Goal: Information Seeking & Learning: Understand process/instructions

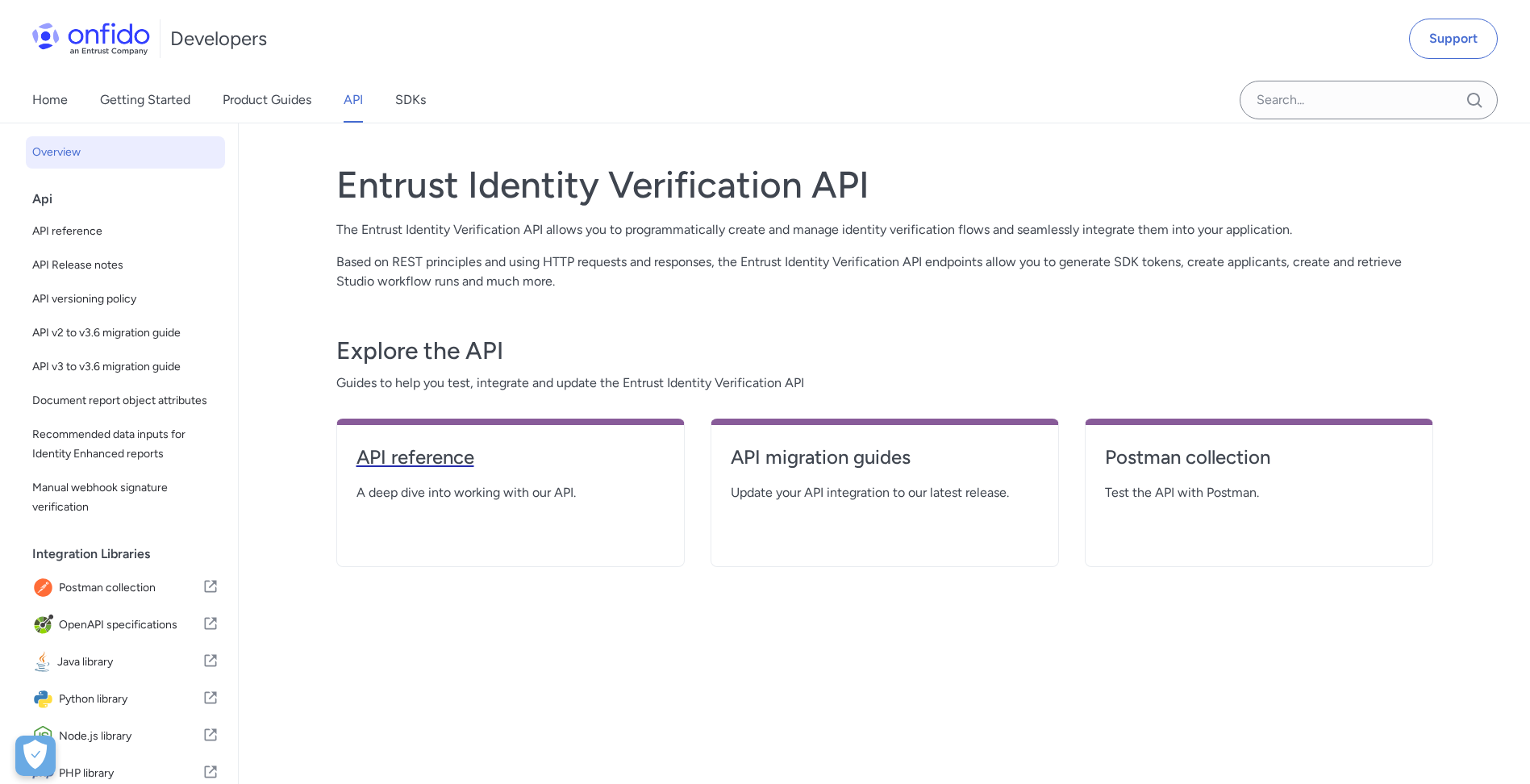
click at [455, 462] on h4 "API reference" at bounding box center [511, 457] width 308 height 26
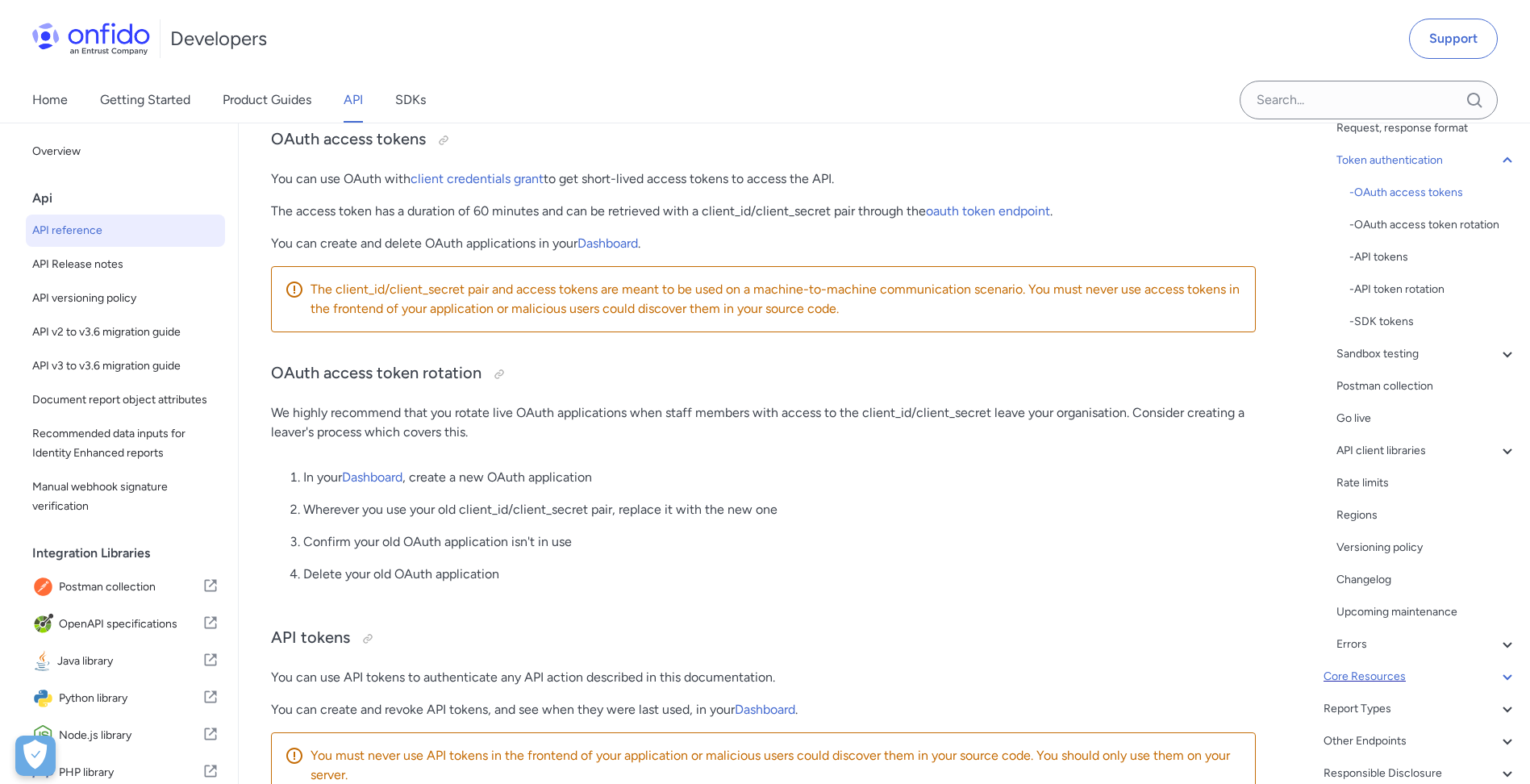
scroll to position [267, 0]
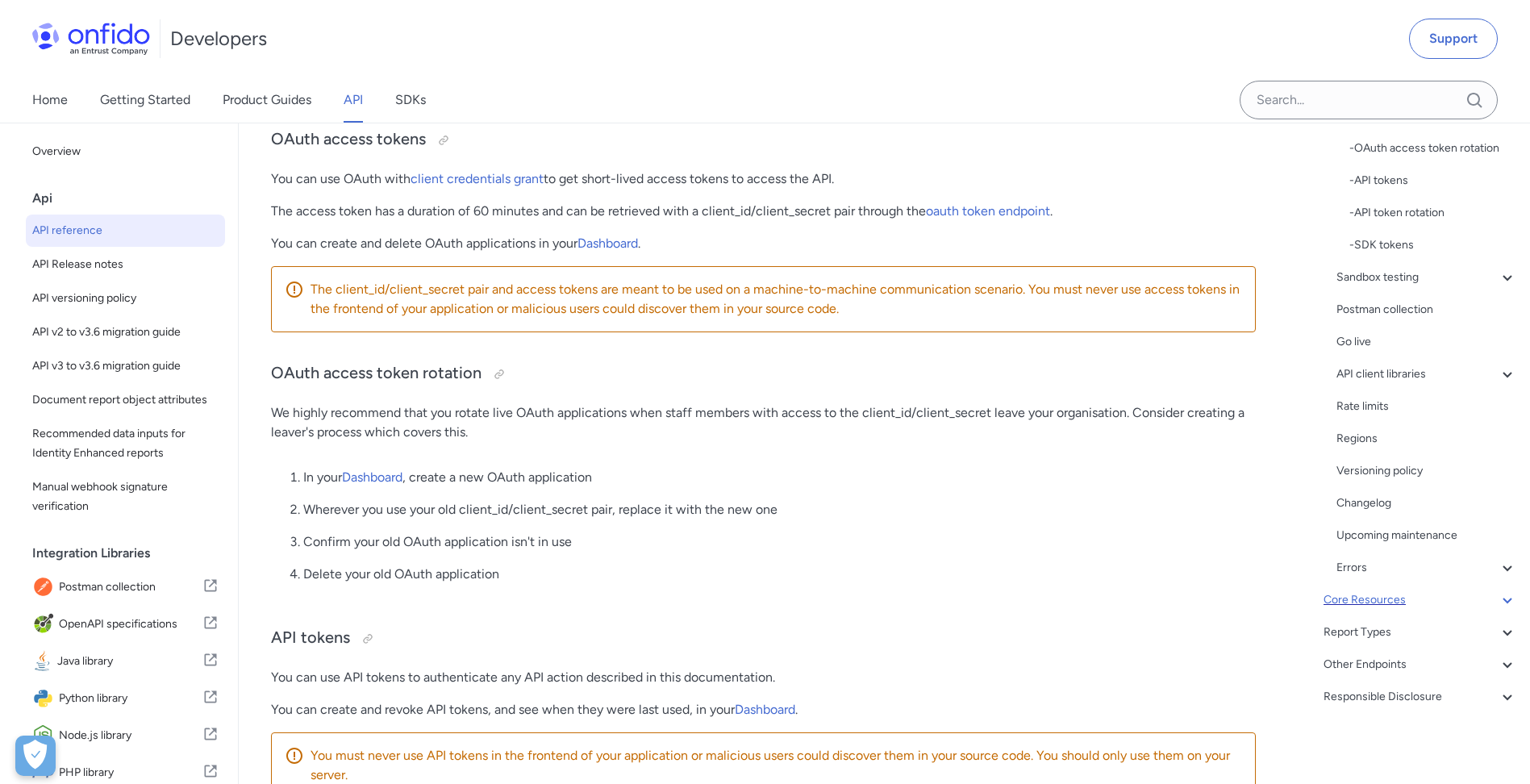
click at [1387, 609] on div "Core Resources" at bounding box center [1420, 599] width 193 height 19
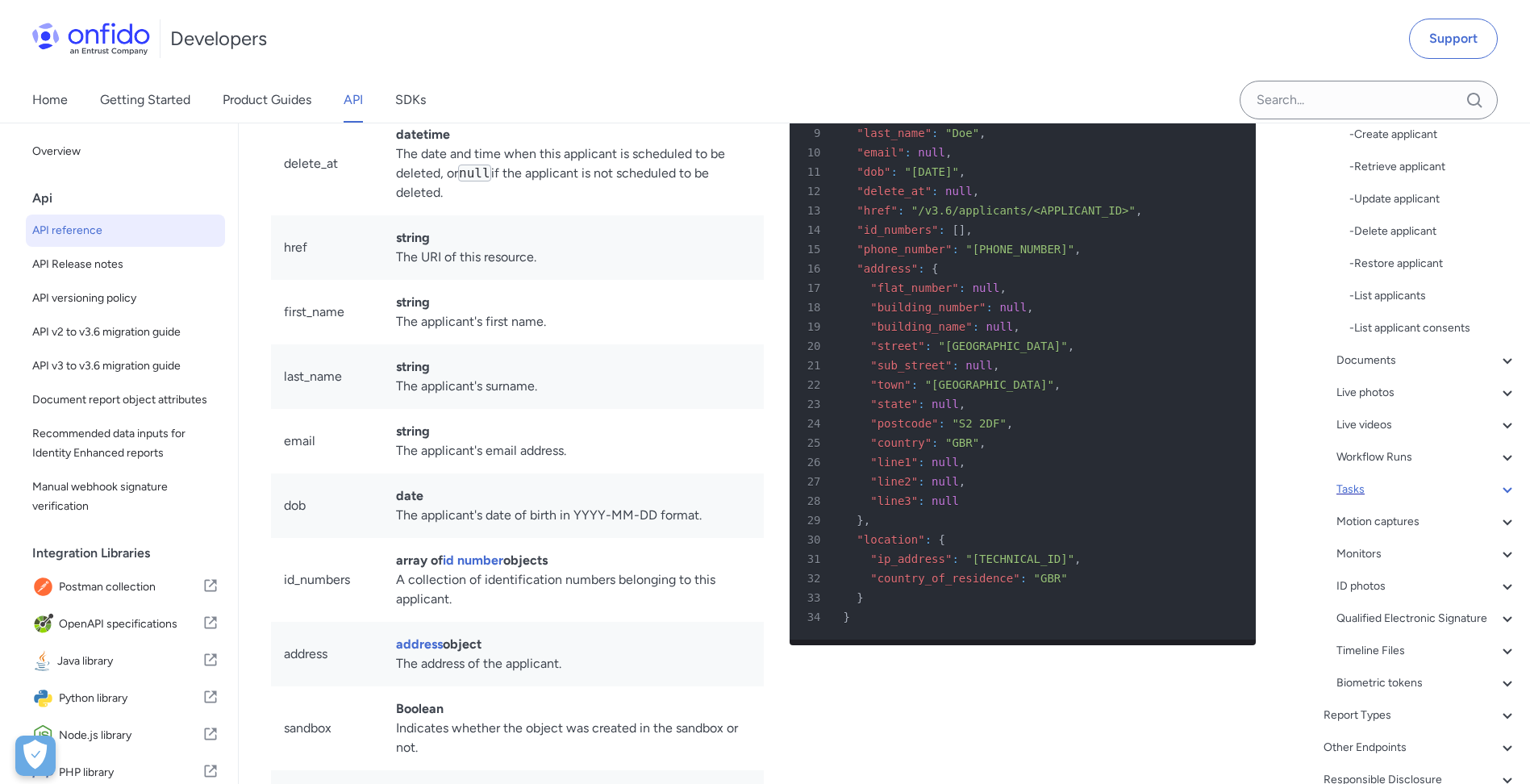
scroll to position [532, 0]
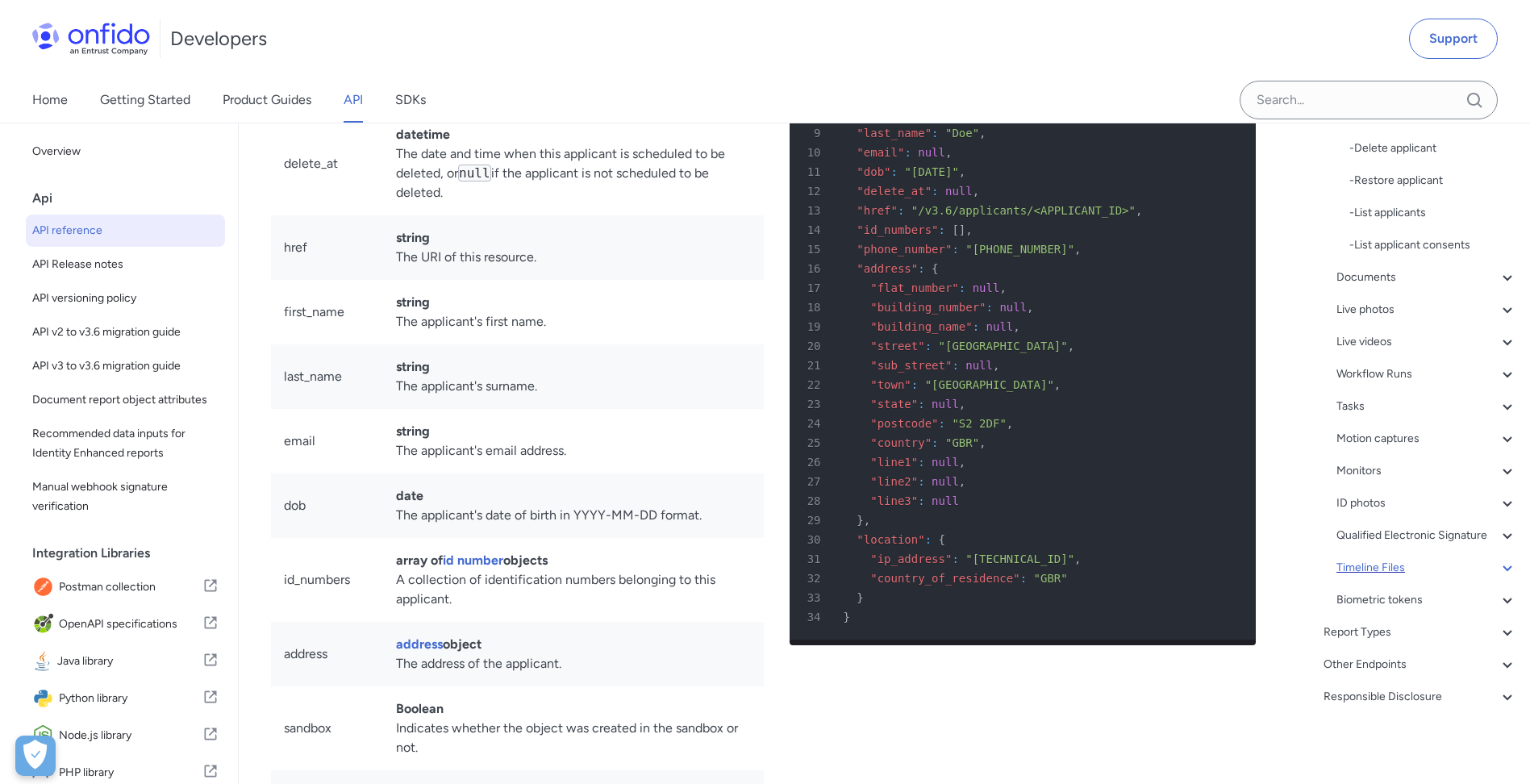
click at [1408, 561] on div "Timeline Files" at bounding box center [1426, 567] width 181 height 19
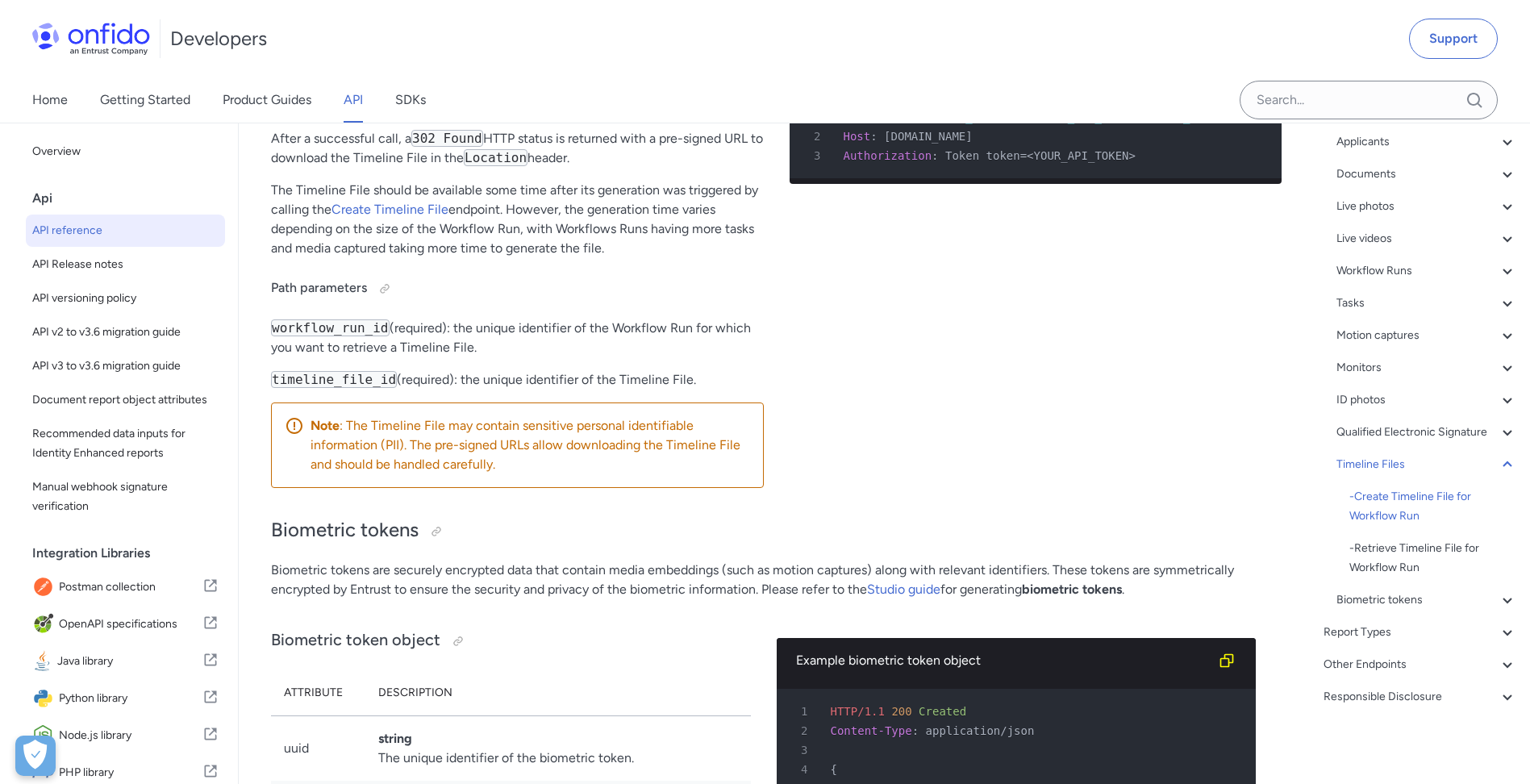
scroll to position [54543, 0]
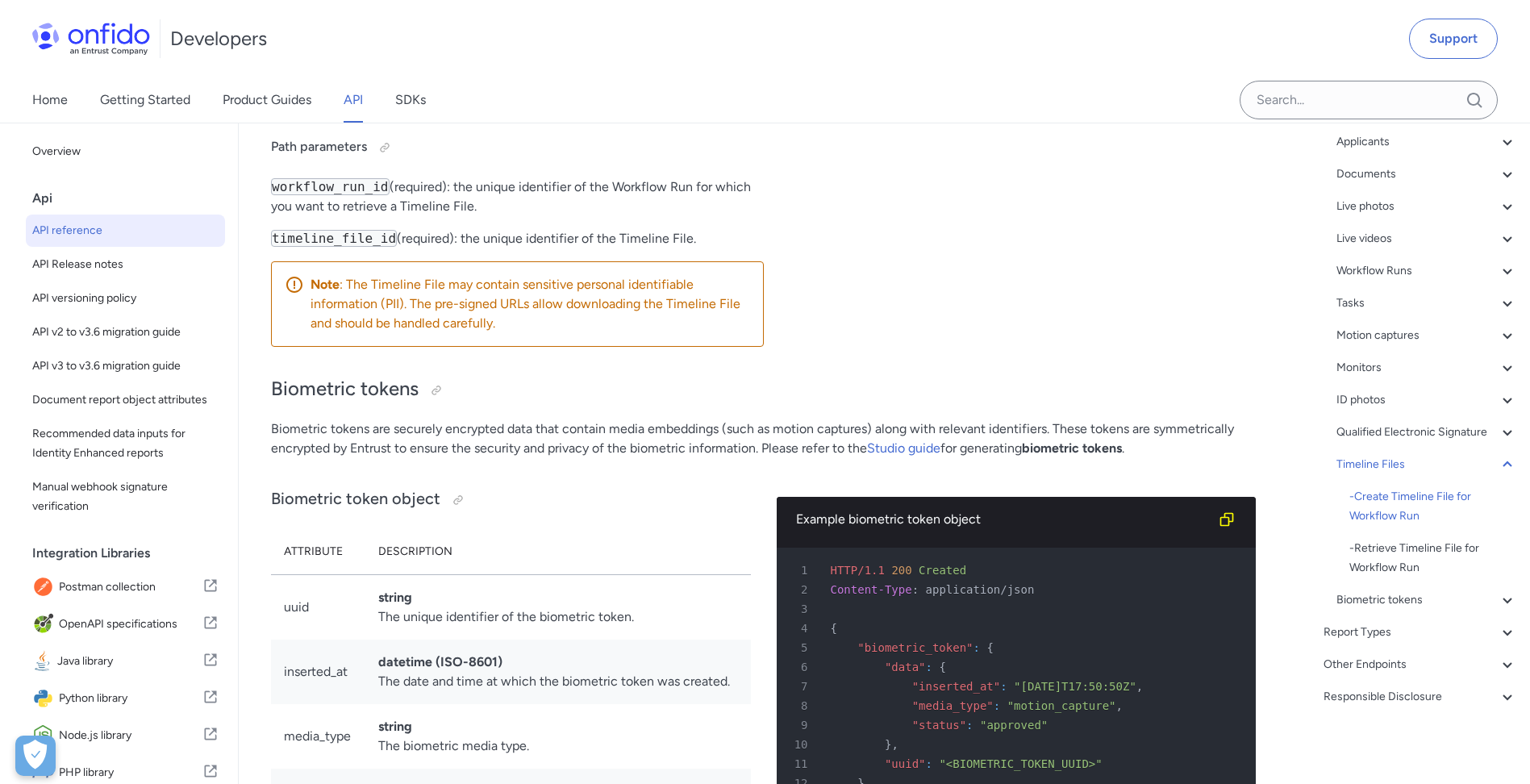
drag, startPoint x: 796, startPoint y: 384, endPoint x: 802, endPoint y: 354, distance: 30.6
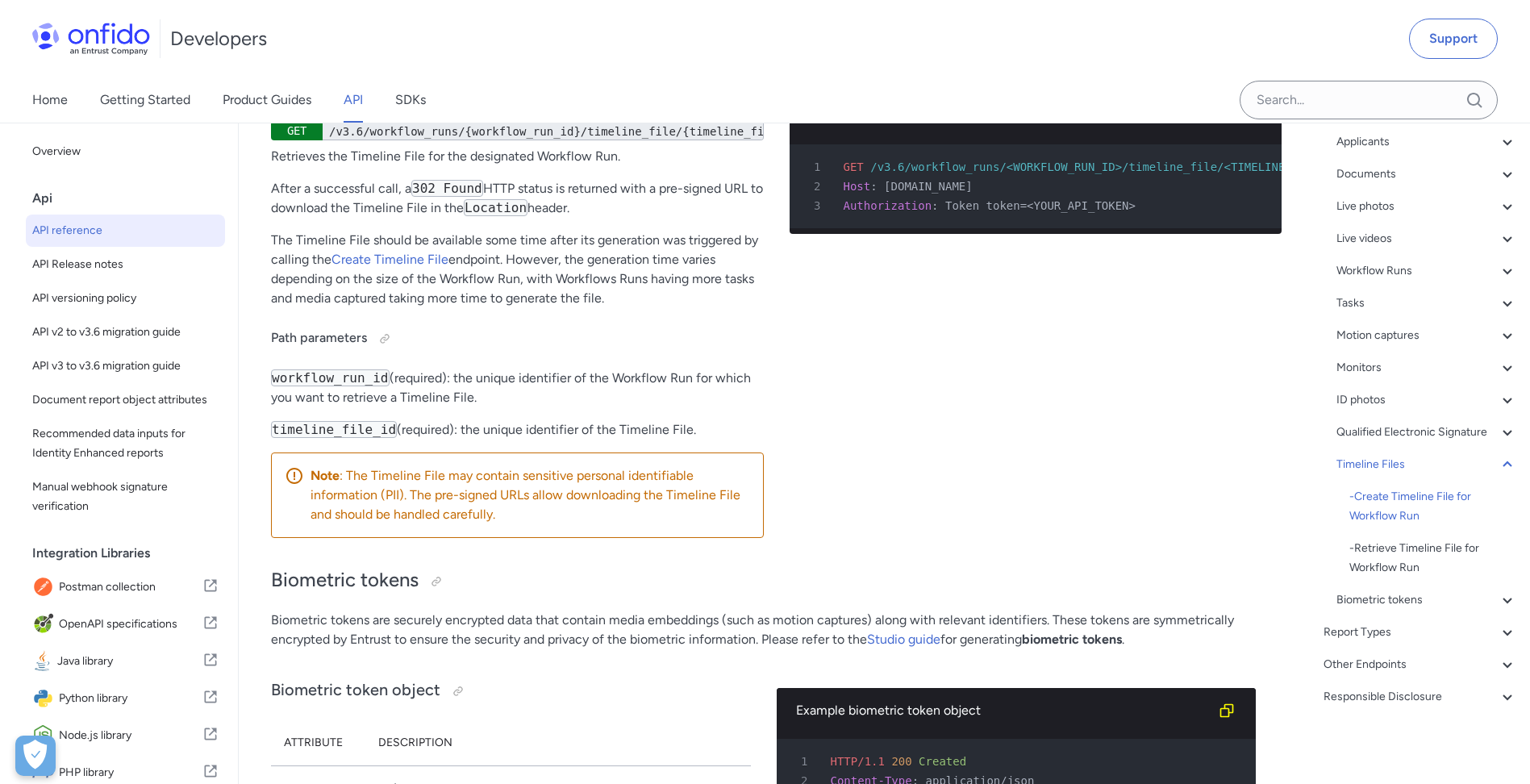
drag, startPoint x: 387, startPoint y: 386, endPoint x: 278, endPoint y: 309, distance: 133.5
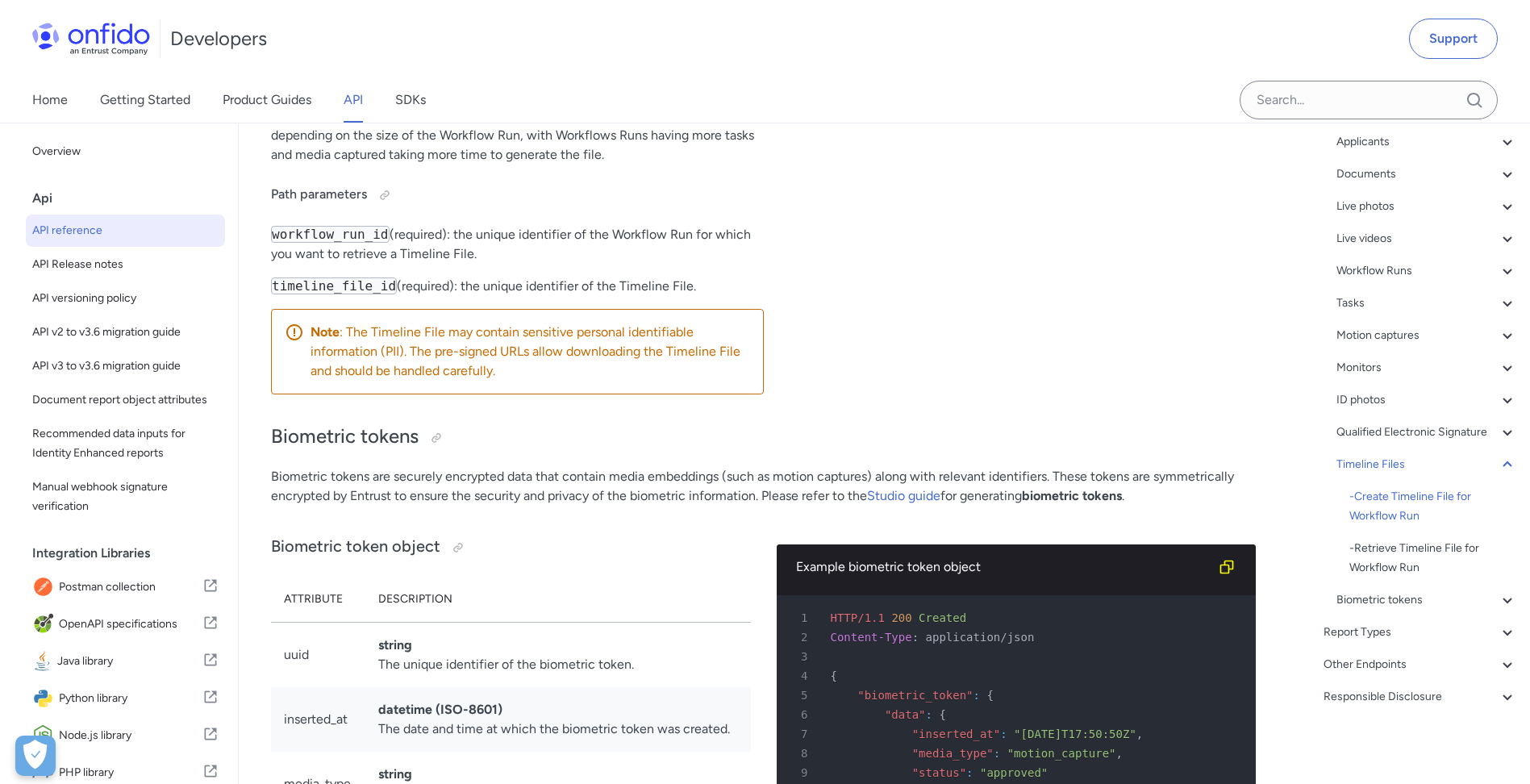
drag, startPoint x: 429, startPoint y: 443, endPoint x: 450, endPoint y: 477, distance: 40.0
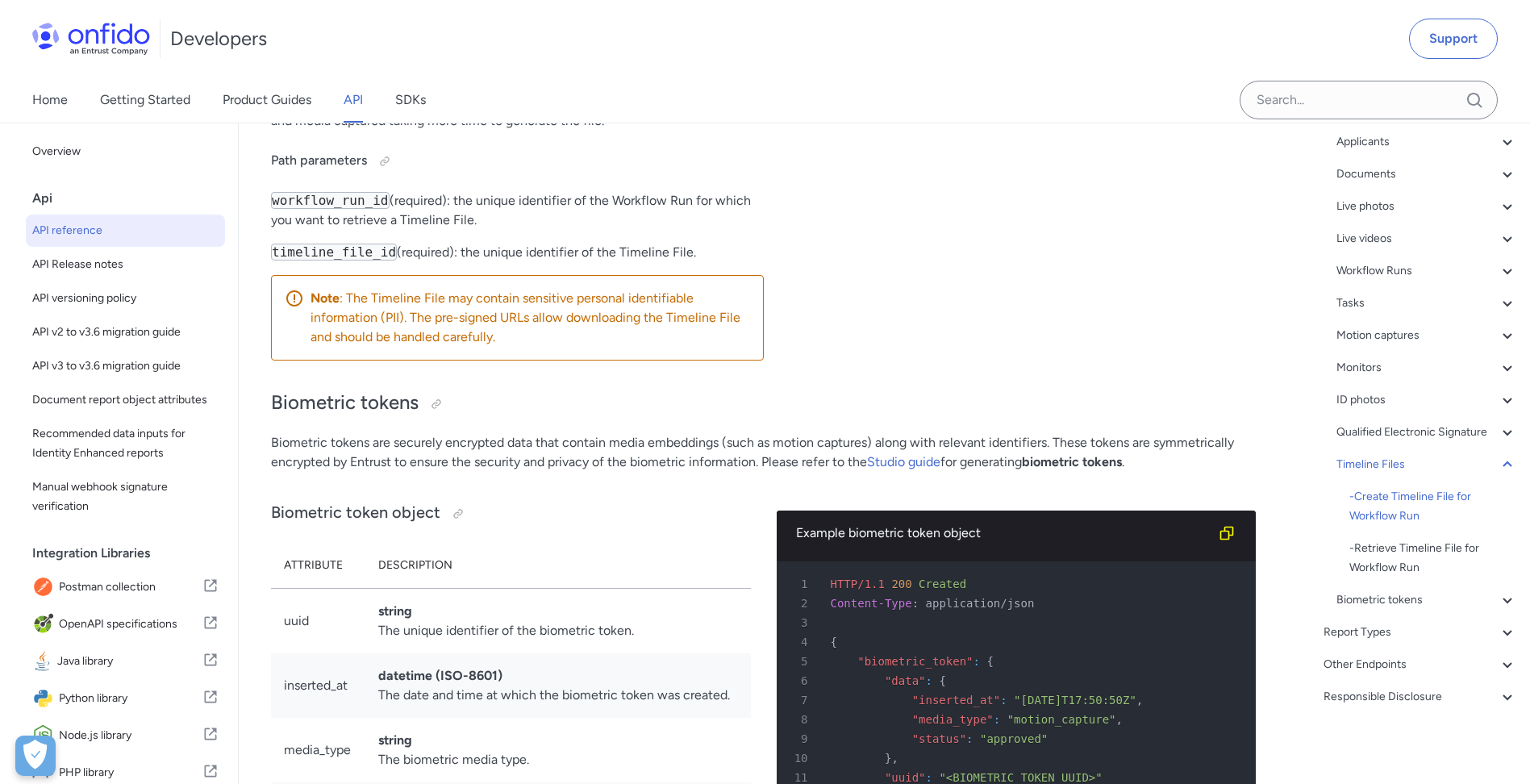
drag, startPoint x: 483, startPoint y: 453, endPoint x: 481, endPoint y: 481, distance: 28.1
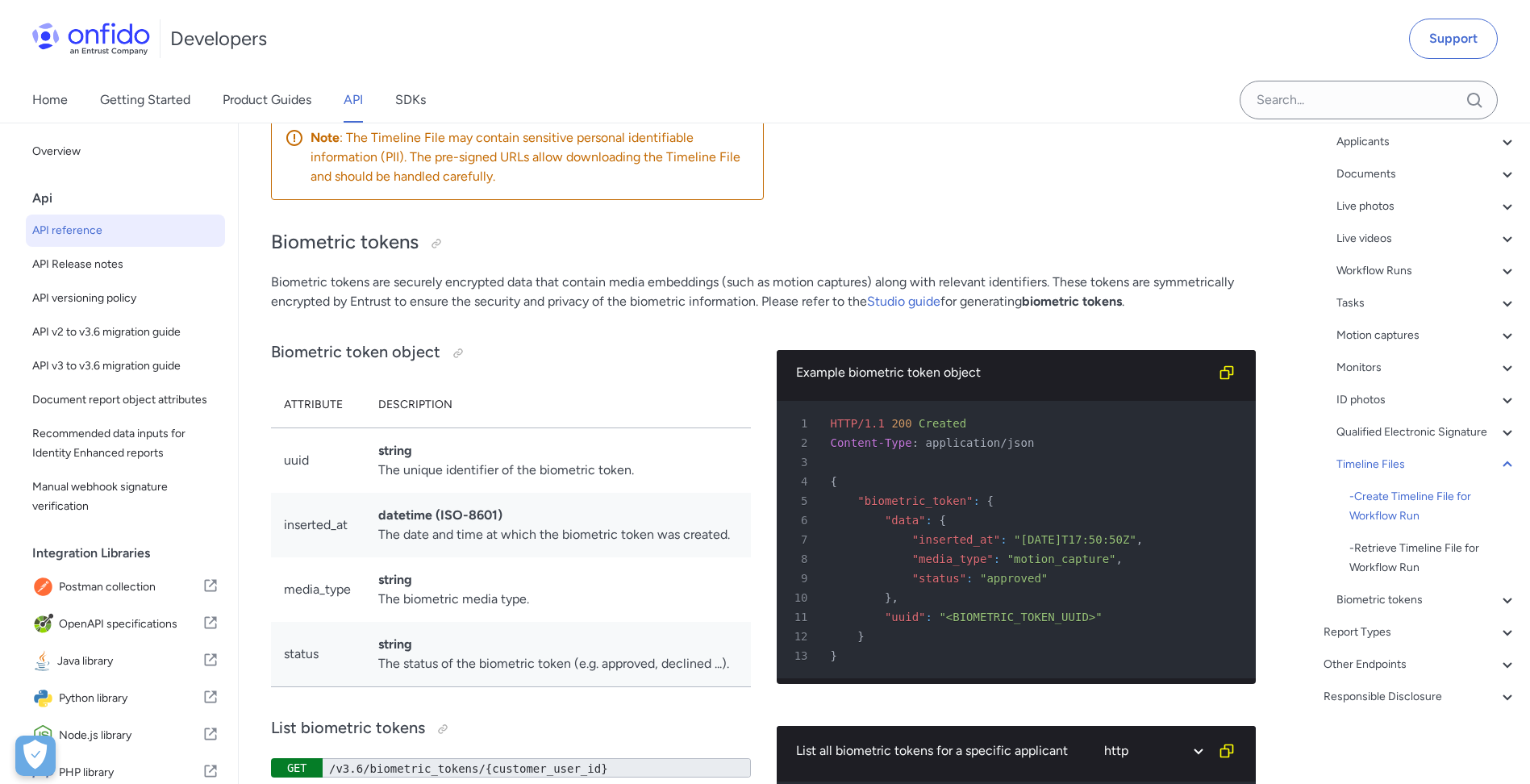
scroll to position [54698, 0]
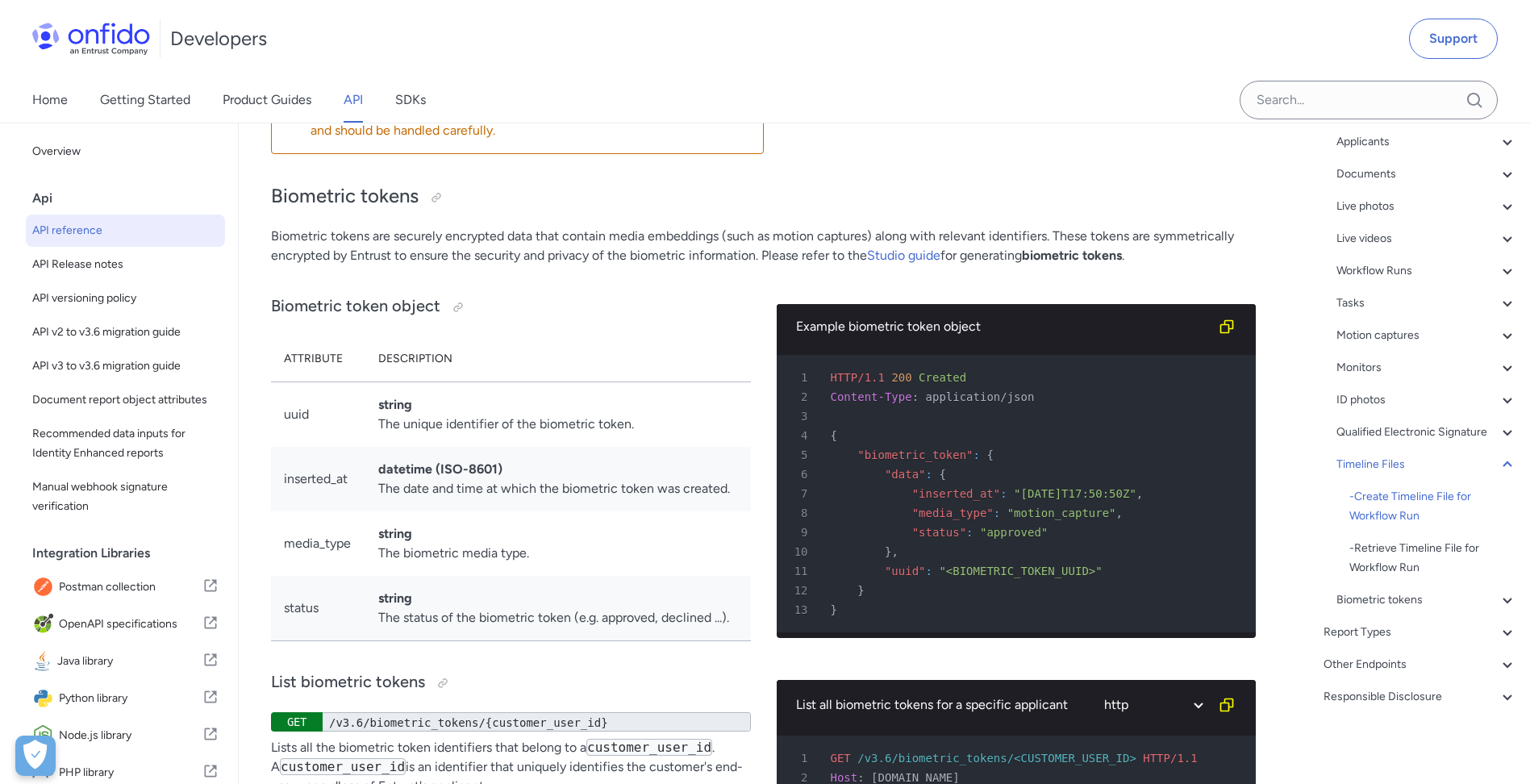
drag, startPoint x: 565, startPoint y: 445, endPoint x: 562, endPoint y: 498, distance: 53.1
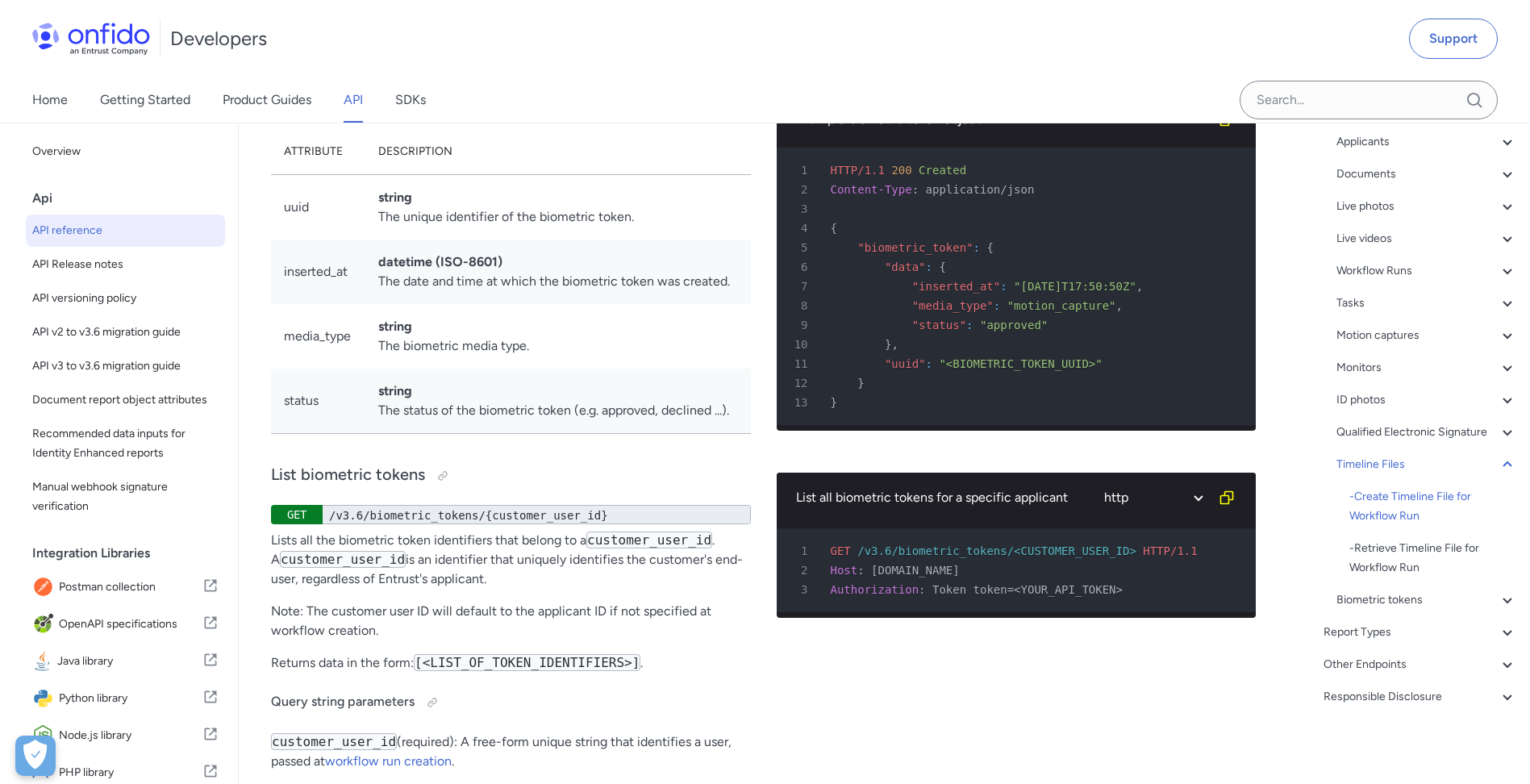
drag, startPoint x: 638, startPoint y: 453, endPoint x: 629, endPoint y: 507, distance: 54.7
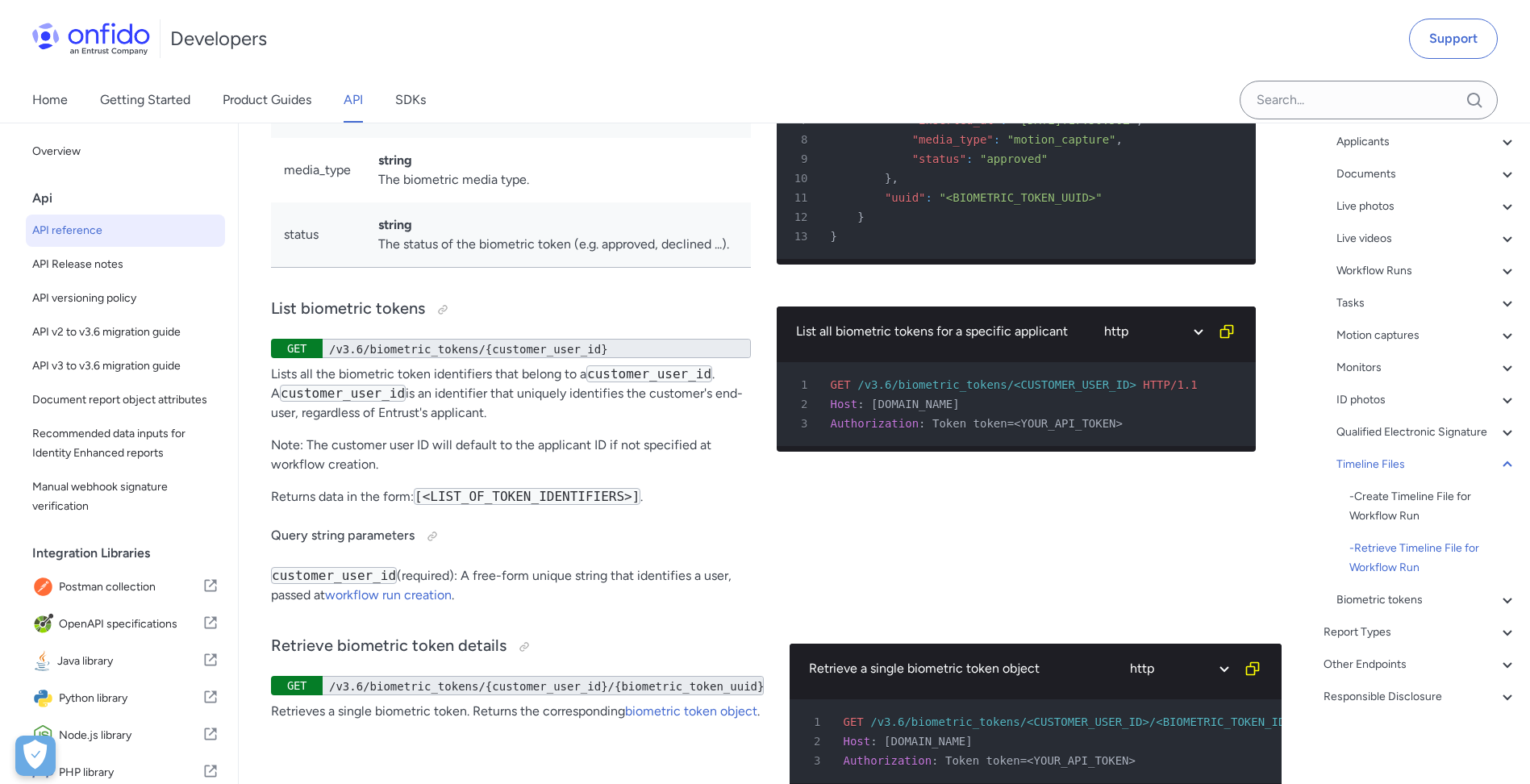
scroll to position [55087, 0]
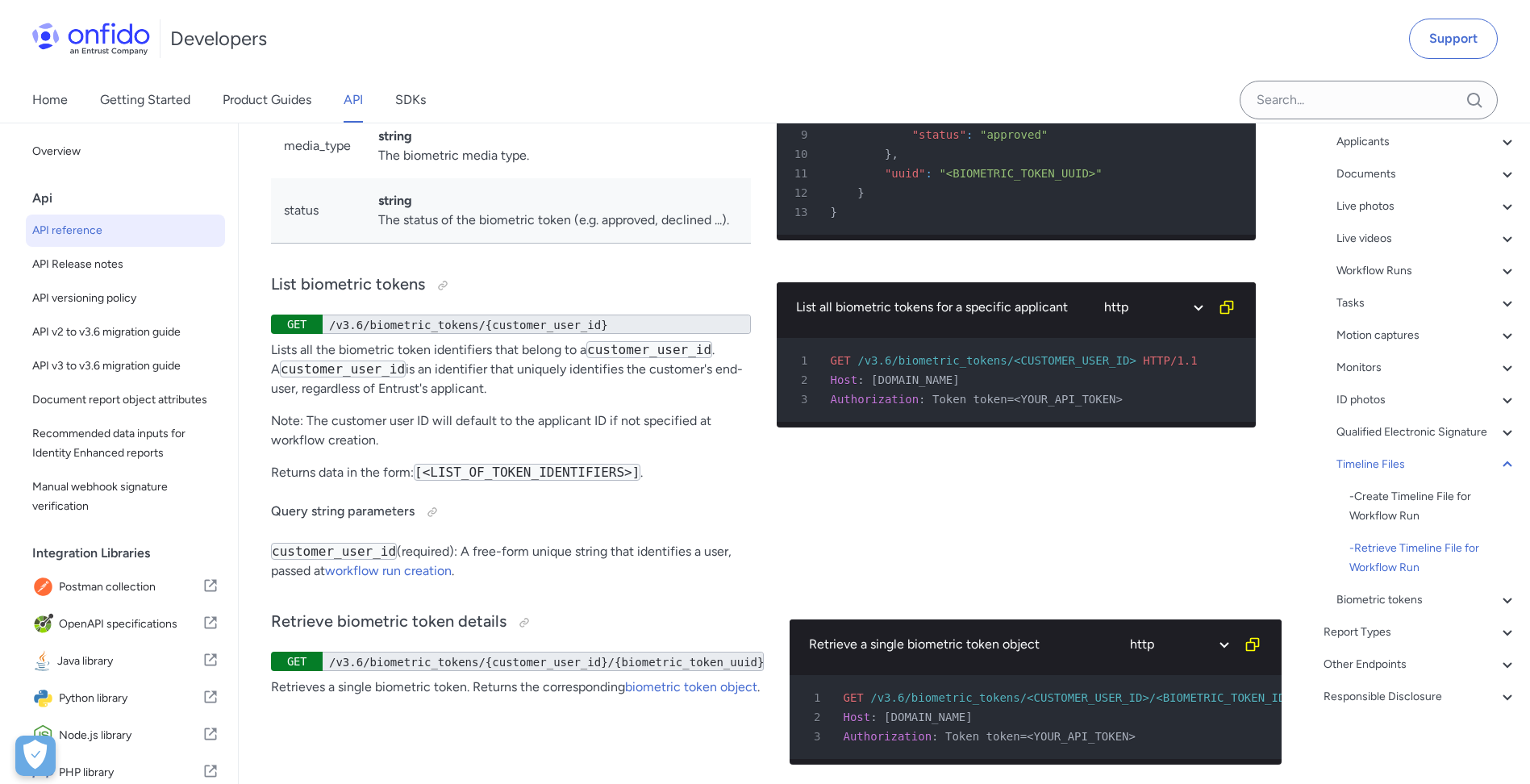
drag, startPoint x: 712, startPoint y: 457, endPoint x: 702, endPoint y: 403, distance: 54.9
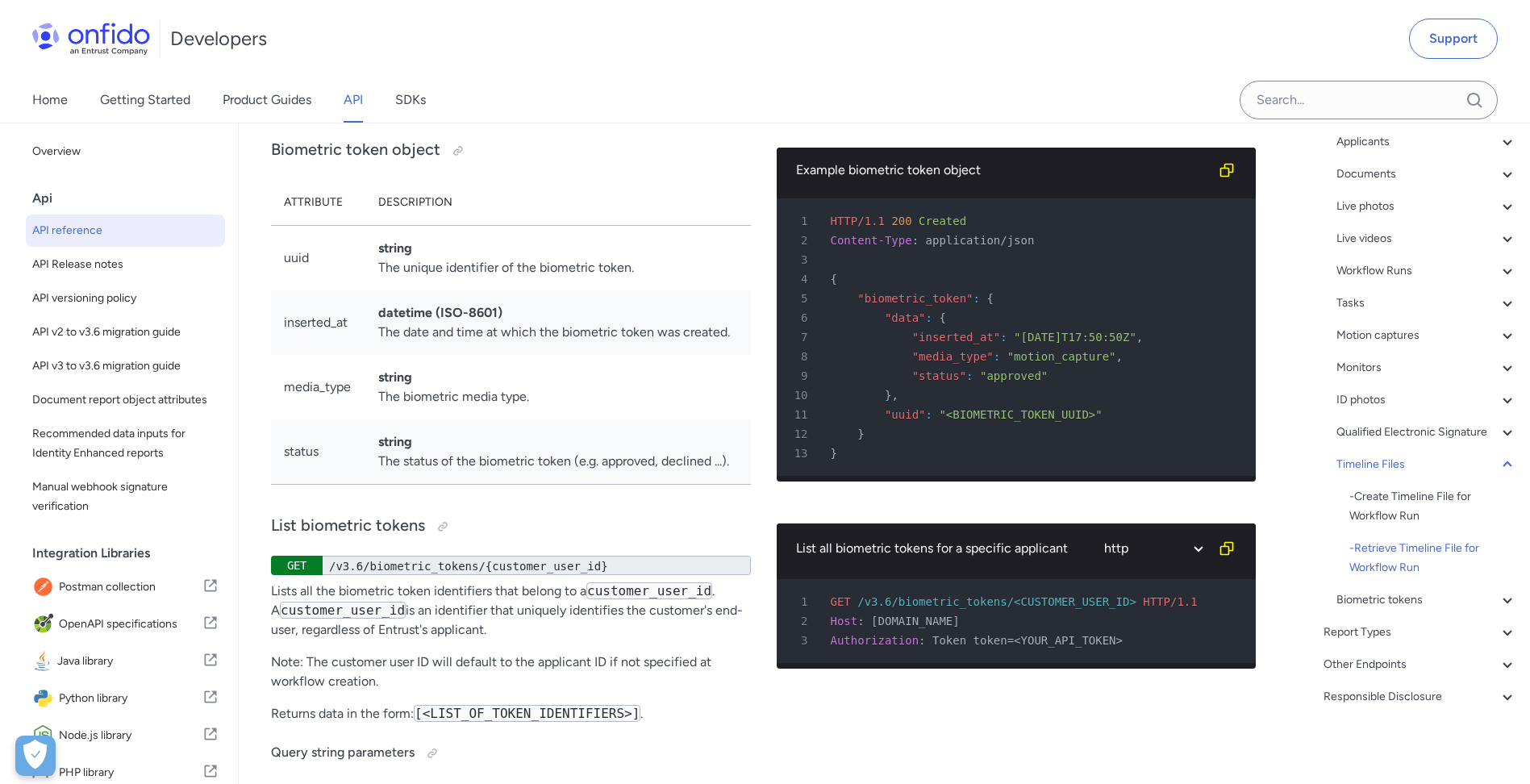
scroll to position [54798, 0]
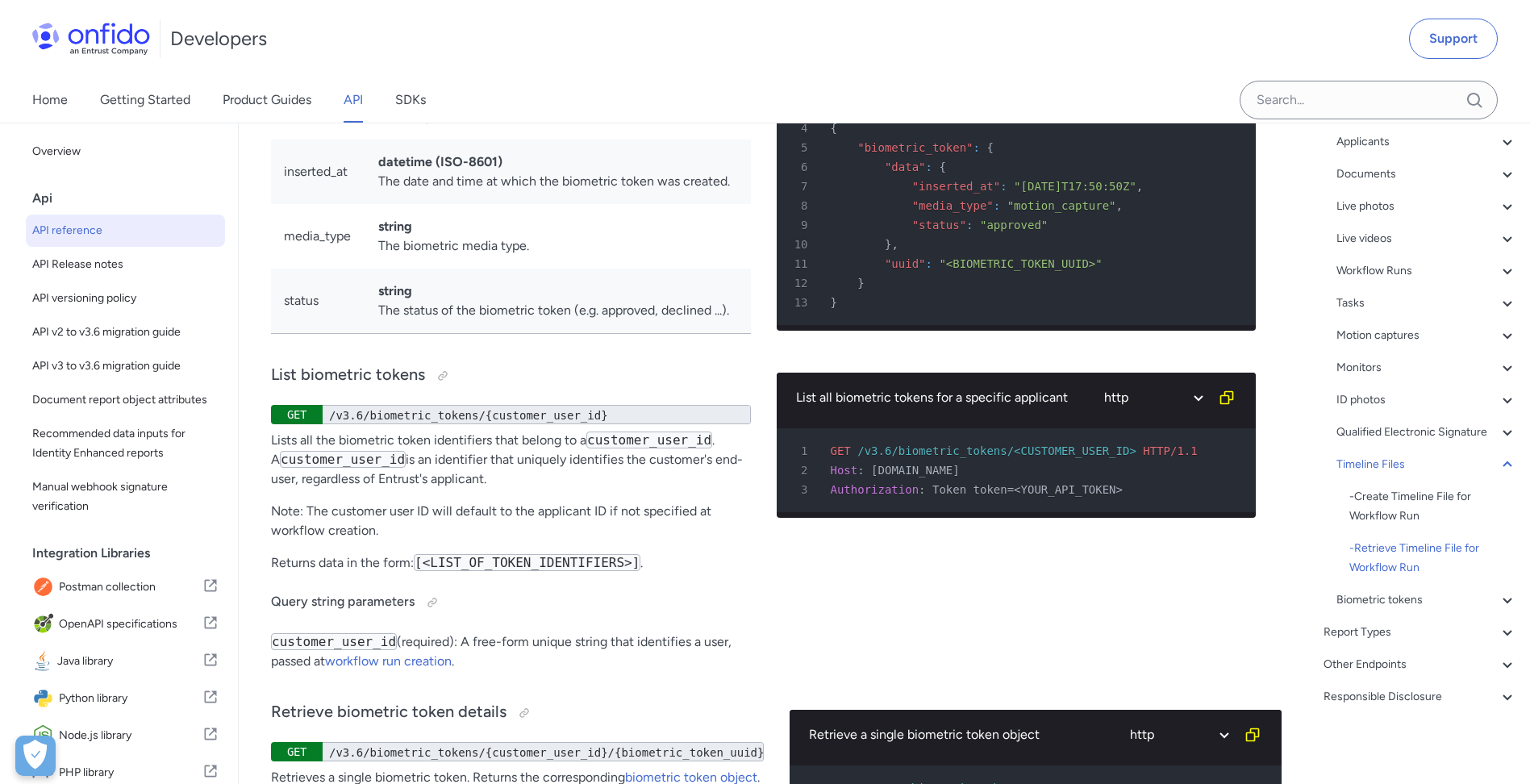
drag, startPoint x: 788, startPoint y: 380, endPoint x: 697, endPoint y: 396, distance: 92.4
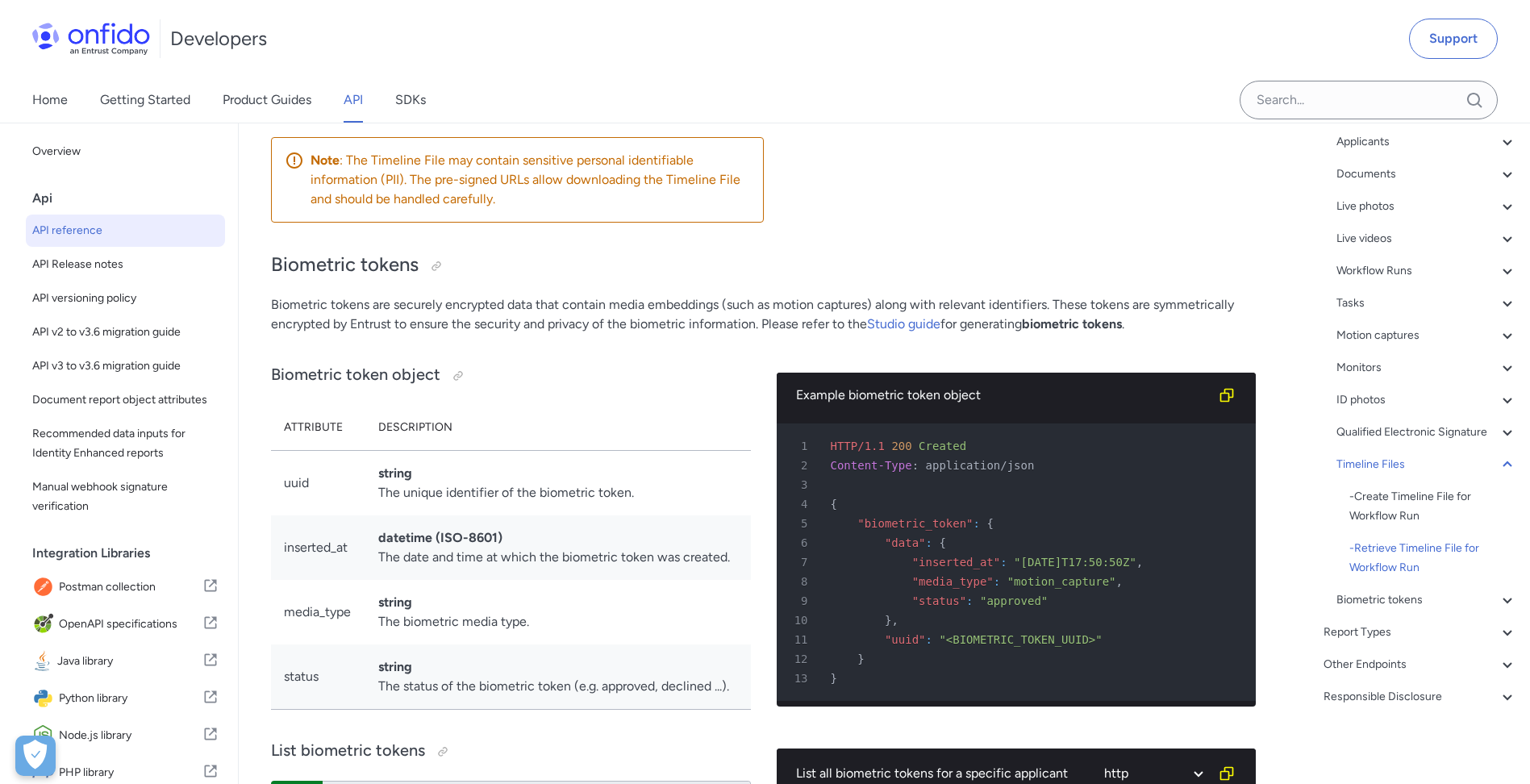
scroll to position [54438, 0]
